Goal: Transaction & Acquisition: Purchase product/service

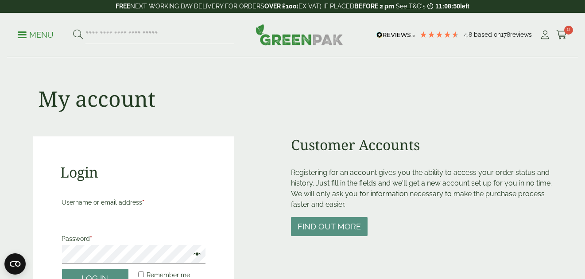
scroll to position [177, 0]
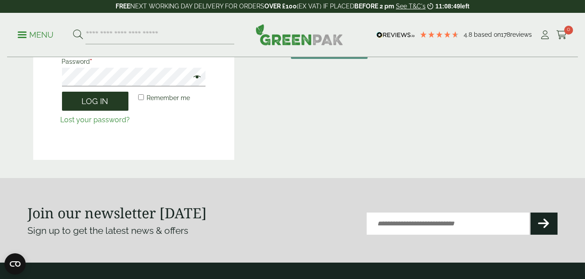
type input "**********"
click at [90, 98] on button "Log in" at bounding box center [95, 101] width 66 height 19
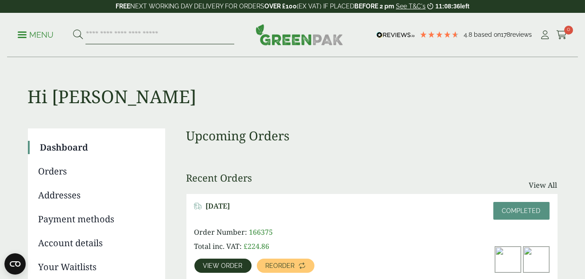
click at [153, 35] on input "search" at bounding box center [160, 35] width 149 height 19
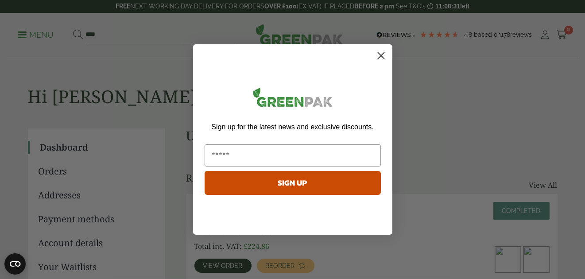
click at [381, 51] on circle "Close dialog" at bounding box center [380, 55] width 15 height 15
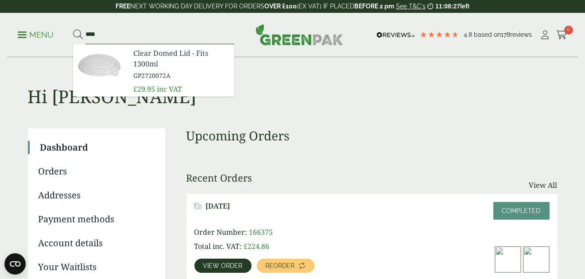
click at [128, 41] on input "****" at bounding box center [160, 35] width 149 height 19
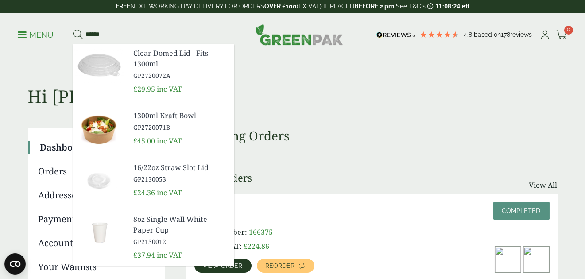
type input "******"
click at [73, 29] on button at bounding box center [78, 35] width 10 height 12
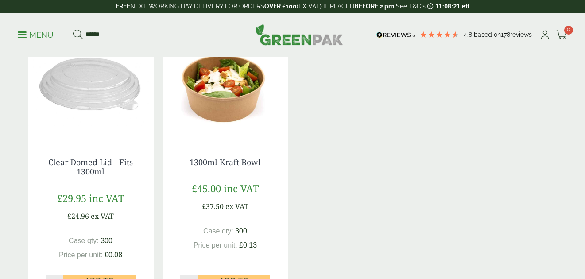
scroll to position [222, 0]
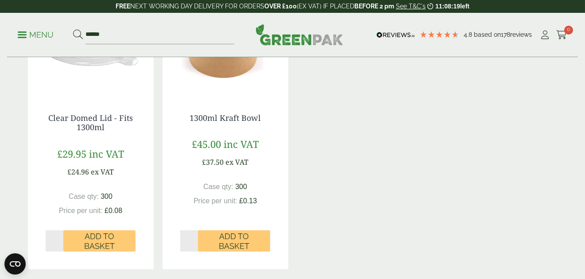
type input "*"
click at [59, 237] on input "*" at bounding box center [55, 240] width 18 height 21
click at [87, 240] on span "Add to Basket" at bounding box center [100, 241] width 60 height 19
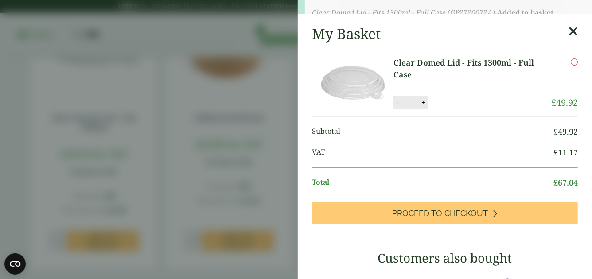
click at [192, 238] on aside "Clear Domed Lid - Fits 1300ml - Full Case (GP2720072A) - Added to basket My Bas…" at bounding box center [296, 139] width 592 height 279
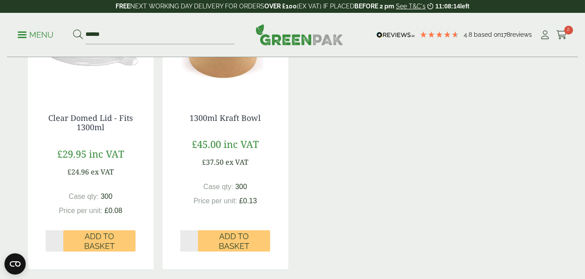
type input "*"
click at [193, 239] on input "*" at bounding box center [189, 240] width 18 height 21
click at [218, 238] on span "Add to Basket" at bounding box center [234, 241] width 60 height 19
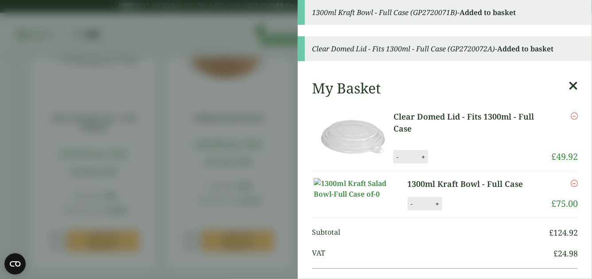
click at [568, 86] on icon at bounding box center [572, 86] width 9 height 12
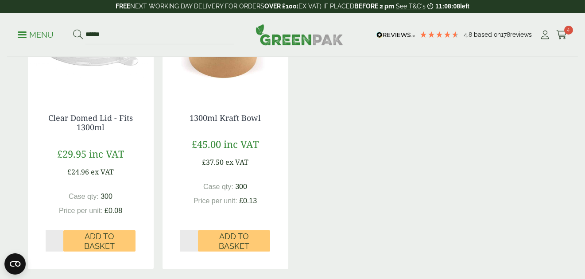
click at [94, 31] on input "******" at bounding box center [160, 35] width 149 height 19
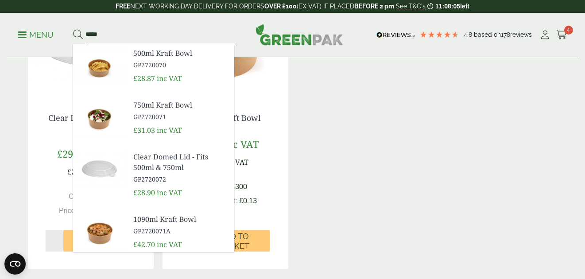
type input "*****"
click at [73, 29] on button at bounding box center [78, 35] width 10 height 12
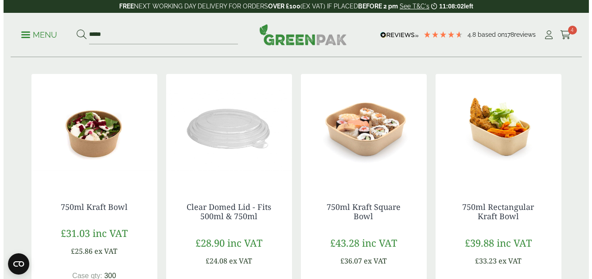
scroll to position [266, 0]
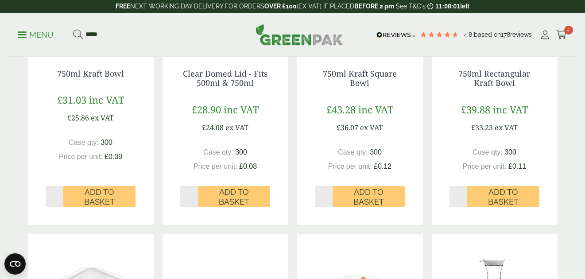
type input "*"
click at [58, 194] on input "*" at bounding box center [55, 196] width 18 height 21
drag, startPoint x: 85, startPoint y: 197, endPoint x: 110, endPoint y: 209, distance: 27.9
click at [85, 197] on span "Add to Basket" at bounding box center [100, 196] width 60 height 19
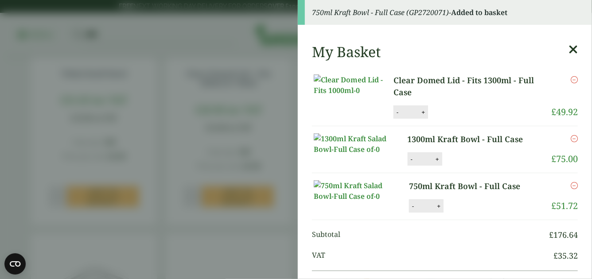
click at [568, 50] on icon at bounding box center [572, 49] width 9 height 12
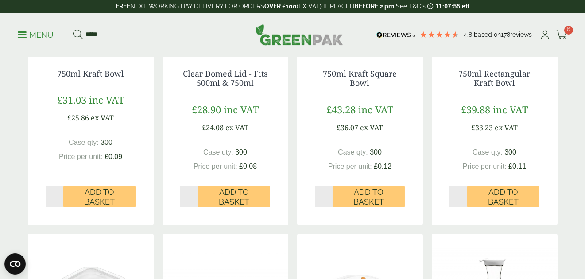
type input "*"
click at [194, 193] on input "*" at bounding box center [189, 196] width 18 height 21
click at [225, 194] on span "Add to Basket" at bounding box center [234, 196] width 60 height 19
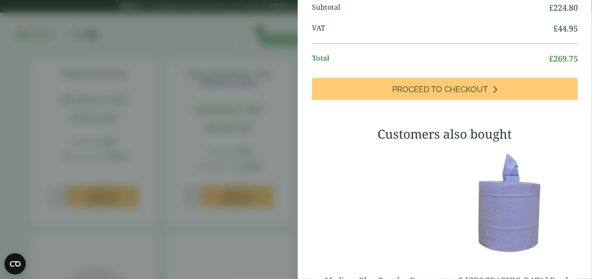
scroll to position [362, 0]
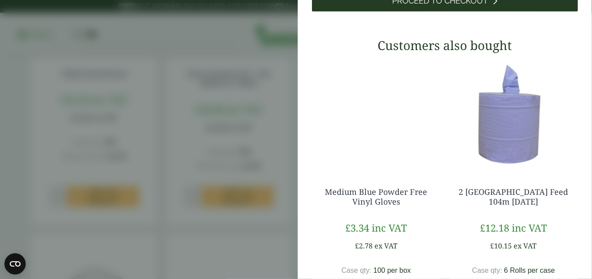
click at [417, 6] on span "Proceed to Checkout" at bounding box center [441, 1] width 96 height 10
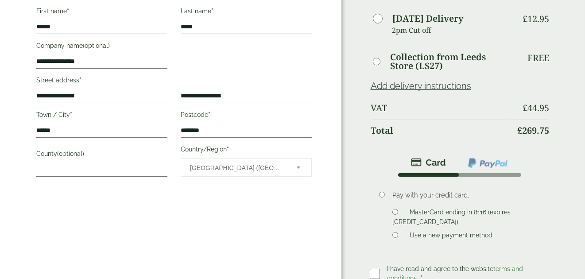
scroll to position [265, 0]
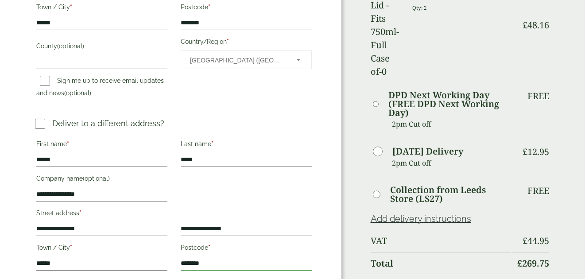
drag, startPoint x: 214, startPoint y: 263, endPoint x: 177, endPoint y: 263, distance: 36.3
click at [177, 263] on div "Postcode * ********" at bounding box center [246, 257] width 144 height 35
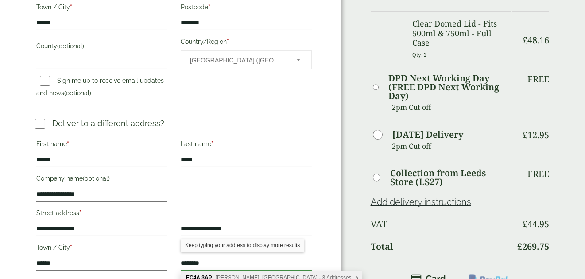
scroll to position [310, 0]
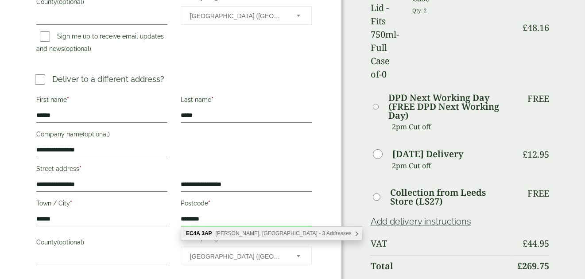
type input "********"
click at [308, 233] on div "EC4A [STREET_ADDRESS][PERSON_NAME] - 3 Addresses" at bounding box center [271, 233] width 181 height 13
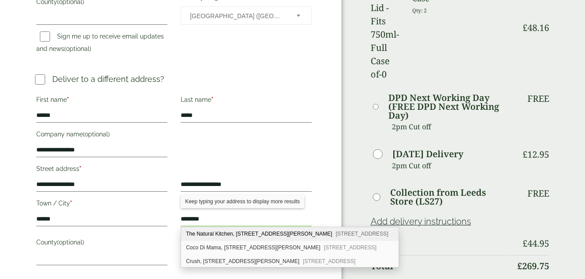
click at [336, 236] on span "[STREET_ADDRESS]" at bounding box center [362, 234] width 53 height 6
type input "**********"
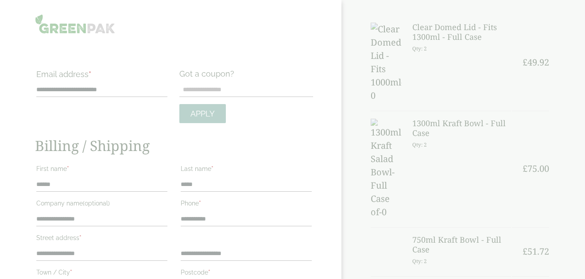
scroll to position [89, 0]
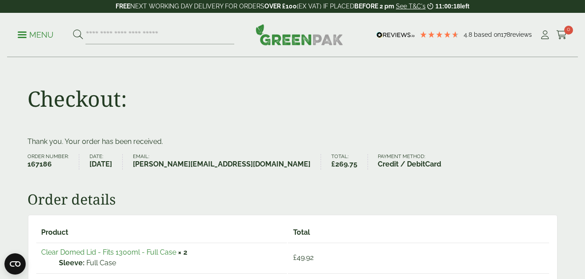
scroll to position [89, 0]
